Goal: Find specific page/section: Find specific page/section

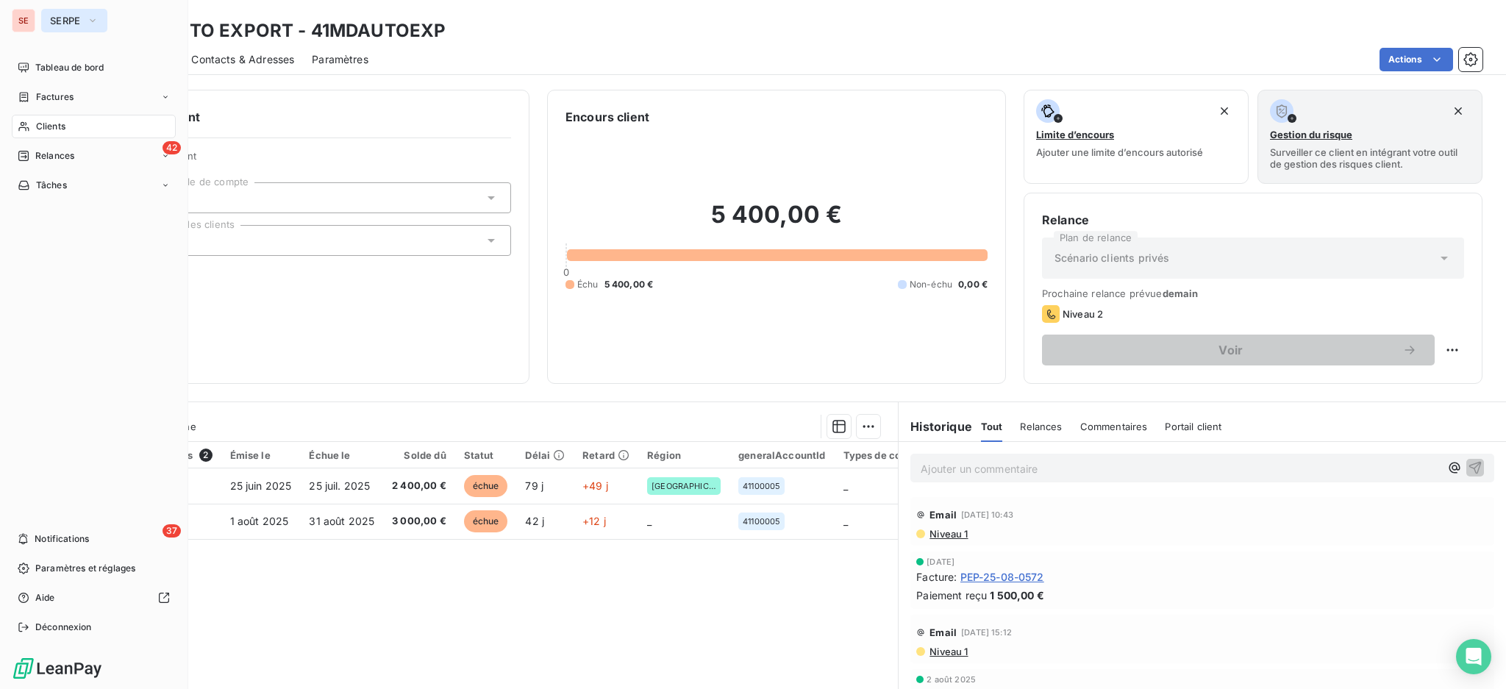
click at [59, 12] on button "SERPE" at bounding box center [74, 21] width 66 height 24
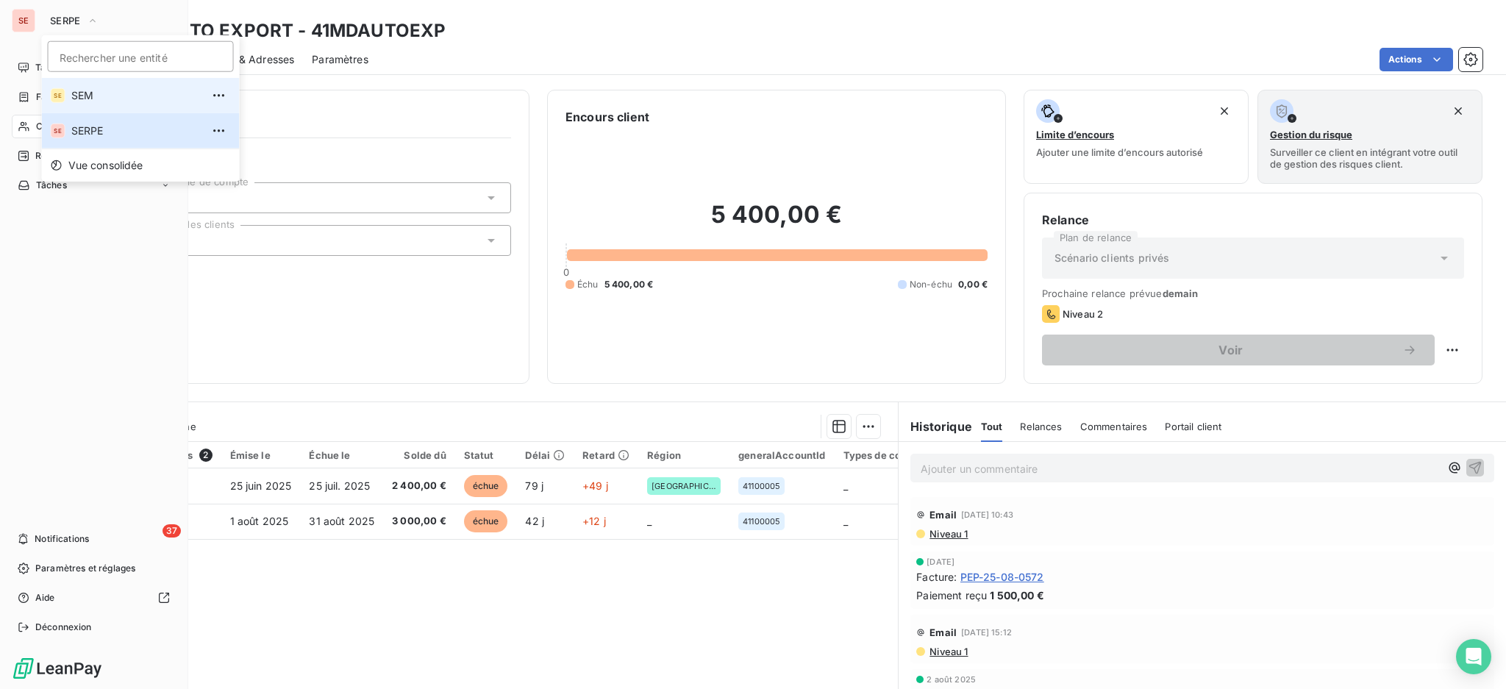
click at [91, 86] on li "SE SEM" at bounding box center [141, 95] width 198 height 35
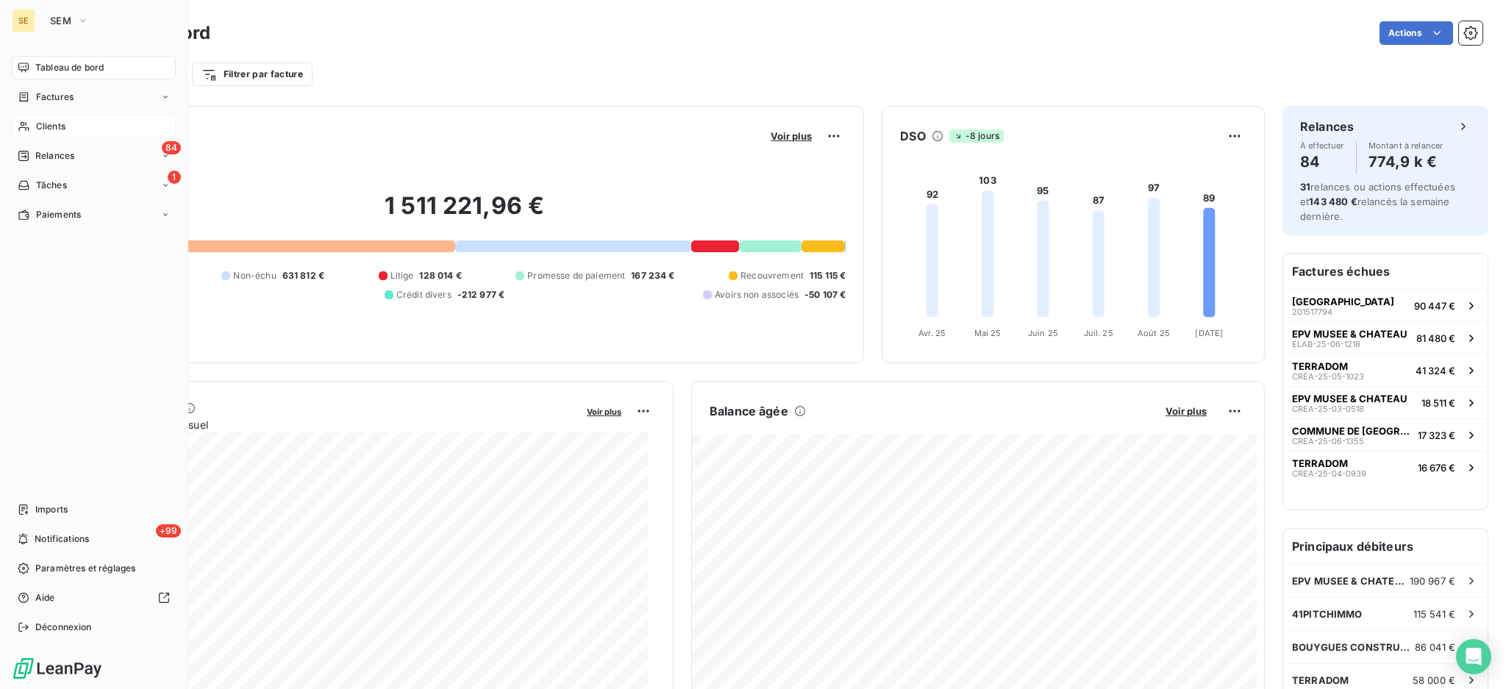
click at [41, 126] on span "Clients" at bounding box center [50, 126] width 29 height 13
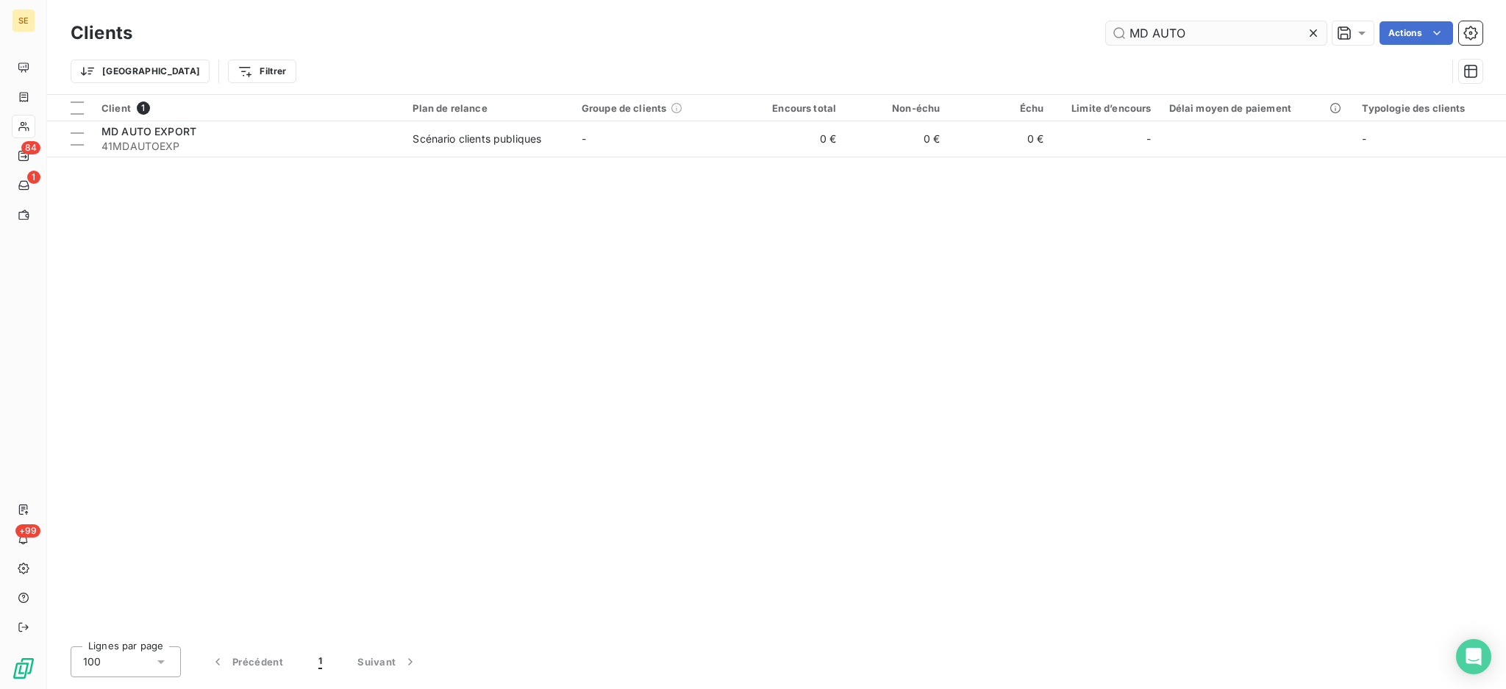
drag, startPoint x: 1205, startPoint y: 21, endPoint x: 1159, endPoint y: 29, distance: 47.0
click at [1159, 29] on input "MD AUTO" at bounding box center [1216, 33] width 221 height 24
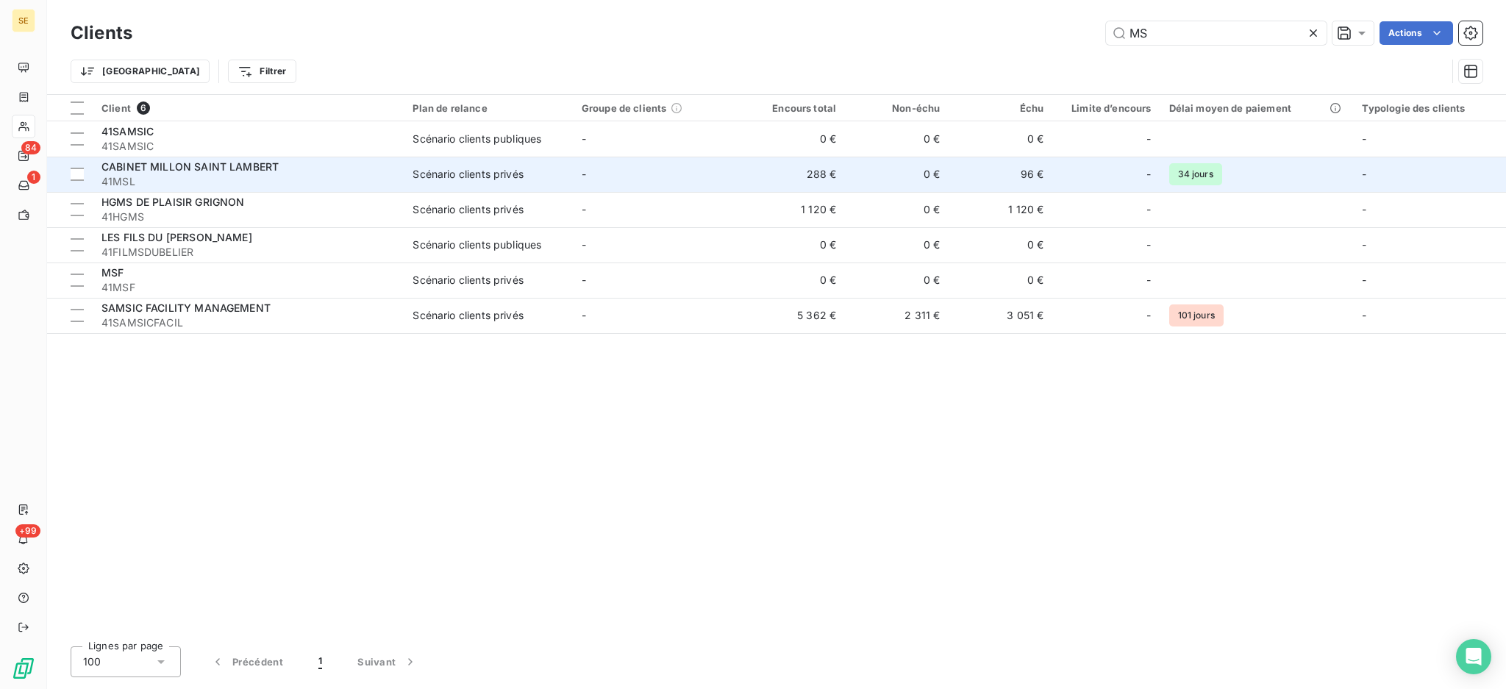
type input "MS"
click at [308, 180] on span "41MSL" at bounding box center [247, 181] width 293 height 15
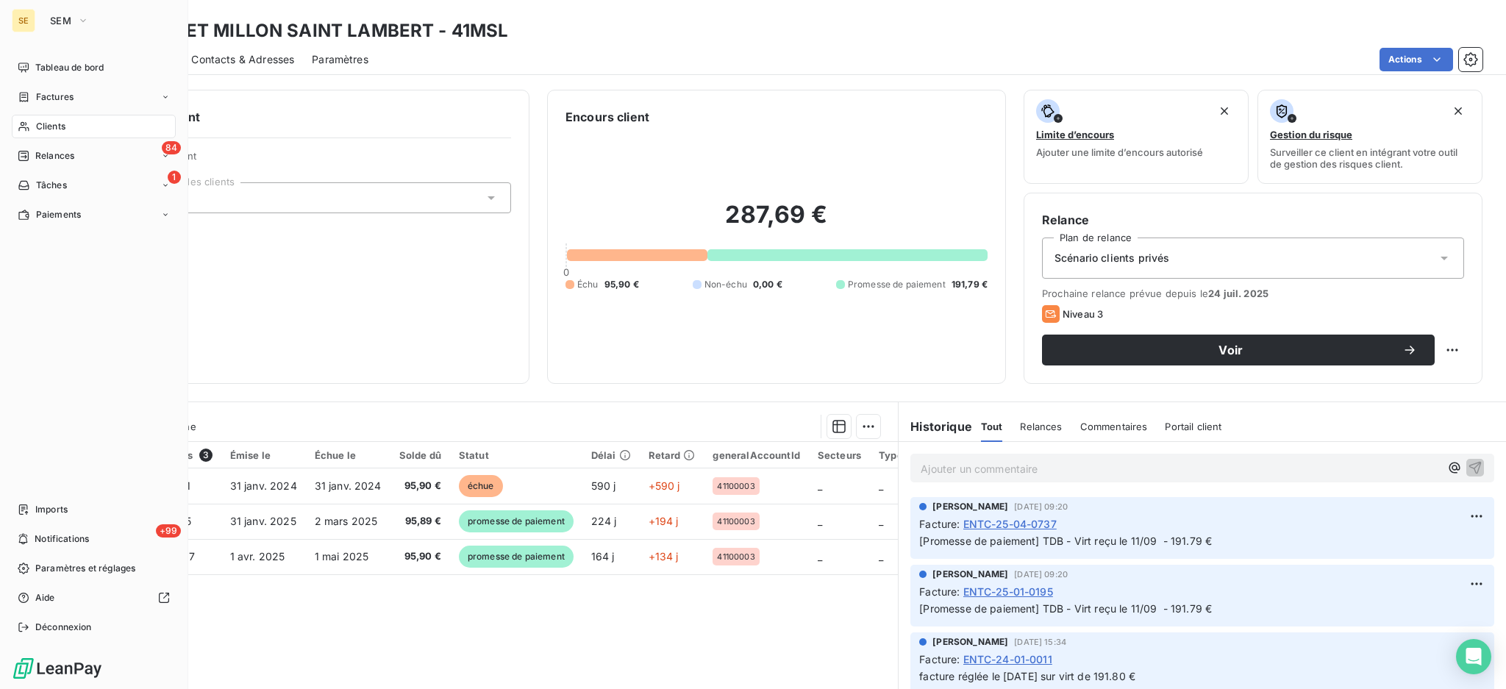
drag, startPoint x: 56, startPoint y: 125, endPoint x: 177, endPoint y: 90, distance: 126.3
click at [56, 124] on span "Clients" at bounding box center [50, 126] width 29 height 13
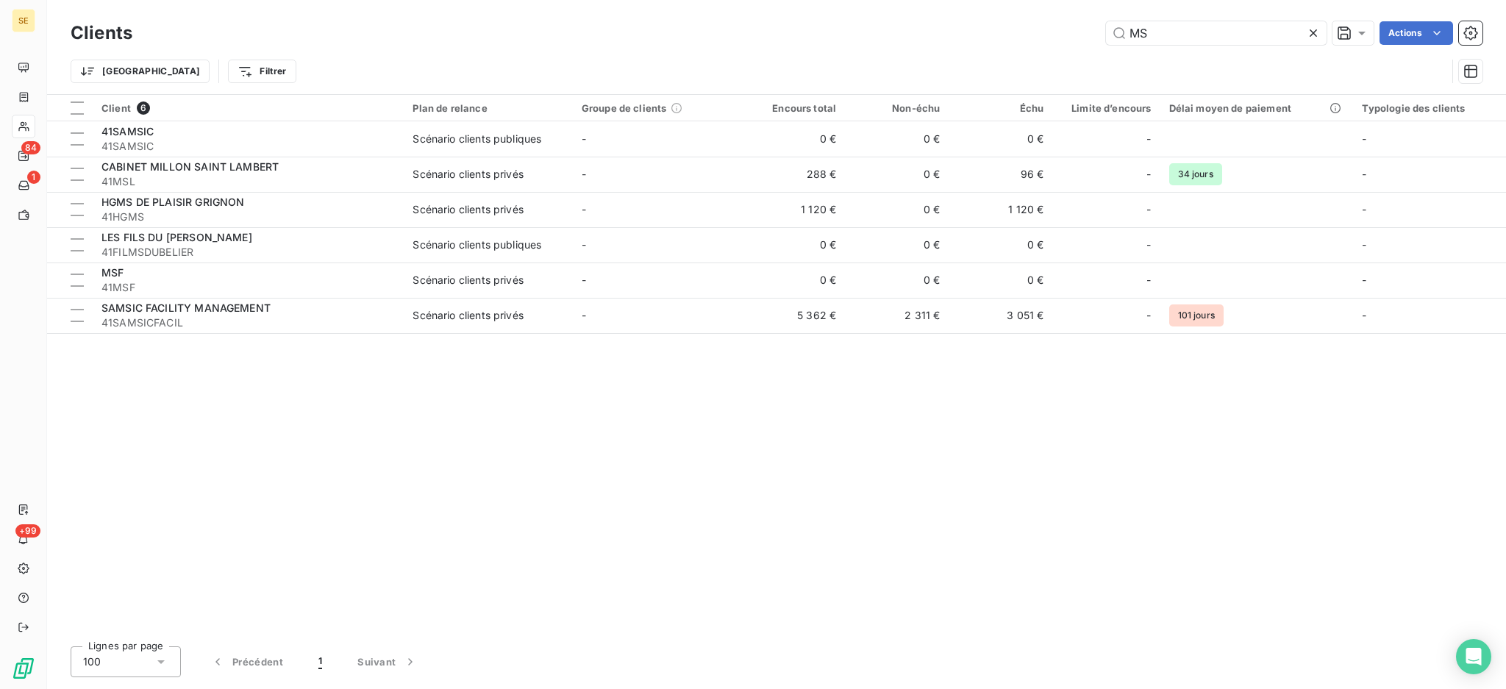
drag, startPoint x: 1192, startPoint y: 31, endPoint x: 923, endPoint y: 10, distance: 270.7
click at [1016, 15] on div "Clients MS Actions Trier Filtrer" at bounding box center [776, 47] width 1459 height 94
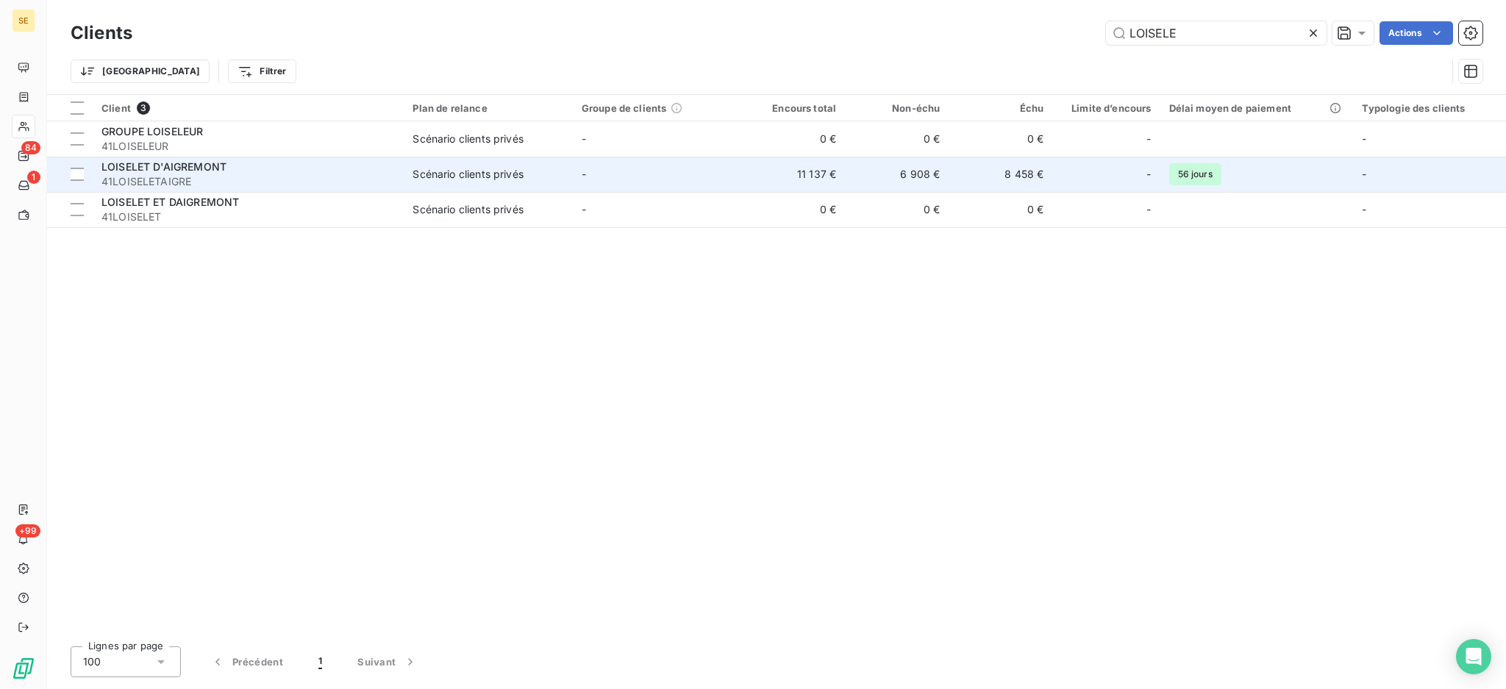
type input "LOISELE"
click at [203, 170] on span "LOISELET D'AIGREMONT" at bounding box center [163, 166] width 125 height 12
